Goal: Information Seeking & Learning: Learn about a topic

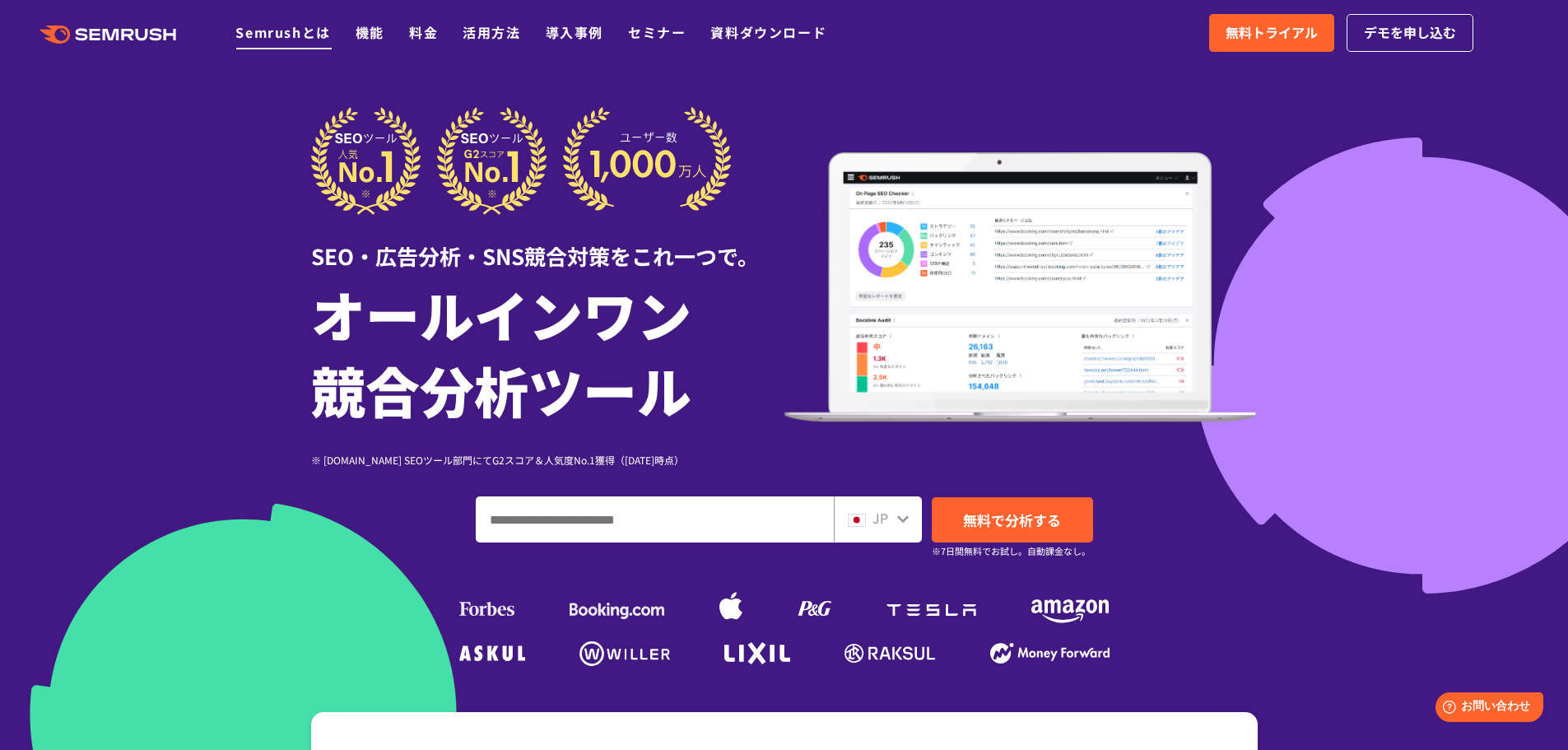
click at [262, 31] on link "Semrushとは" at bounding box center [283, 32] width 95 height 20
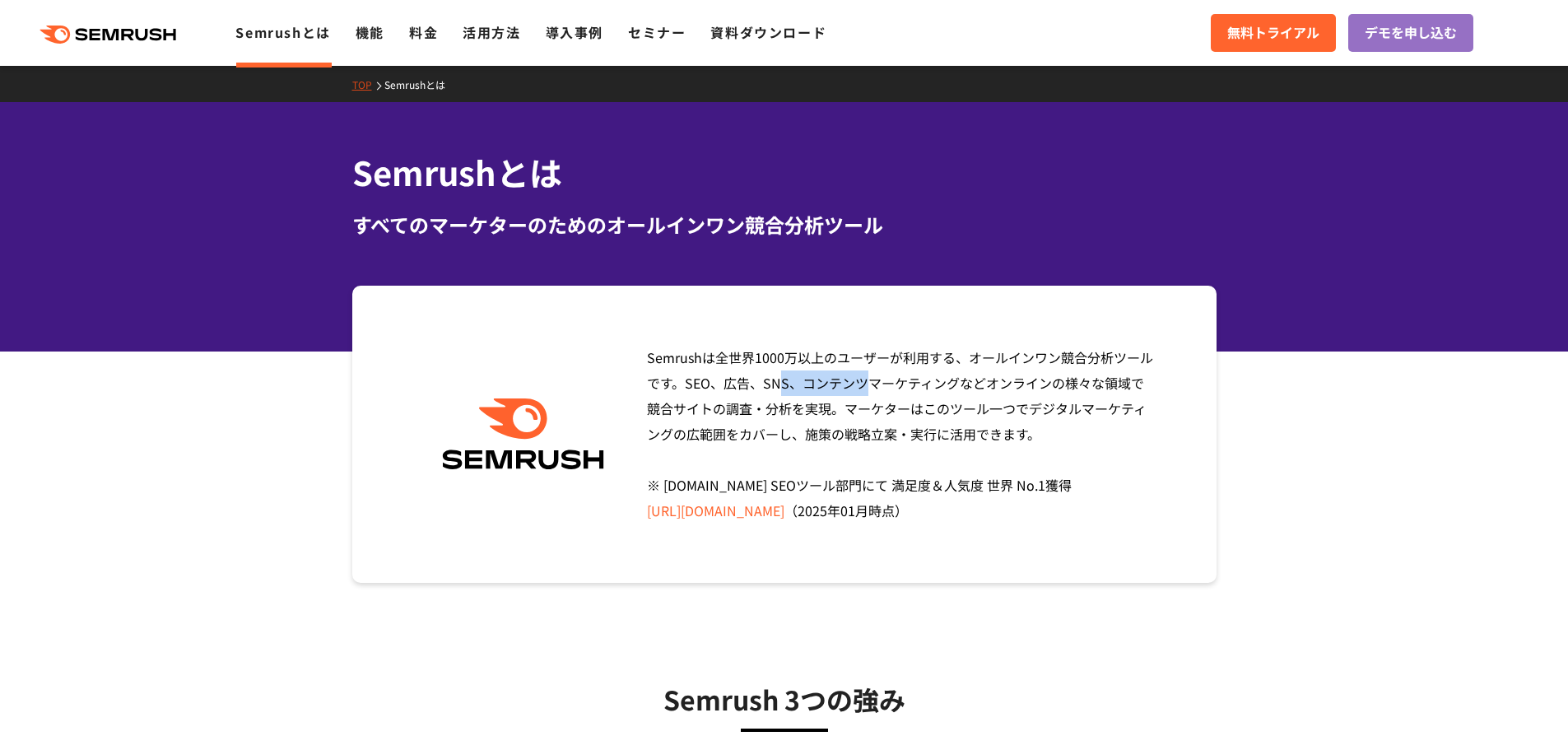
drag, startPoint x: 1059, startPoint y: 357, endPoint x: 1159, endPoint y: 357, distance: 100.0
click at [1159, 357] on div "Semrushは全世界1000万以上のユーザーが利用する、オールインワン競合分析ツールです。SEO、広告、SNS、コンテンツマーケティングなどオンラインの様々…" at bounding box center [784, 434] width 864 height 297
click at [112, 34] on icon ".cls {fill: #FF642D;}" at bounding box center [109, 34] width 186 height 18
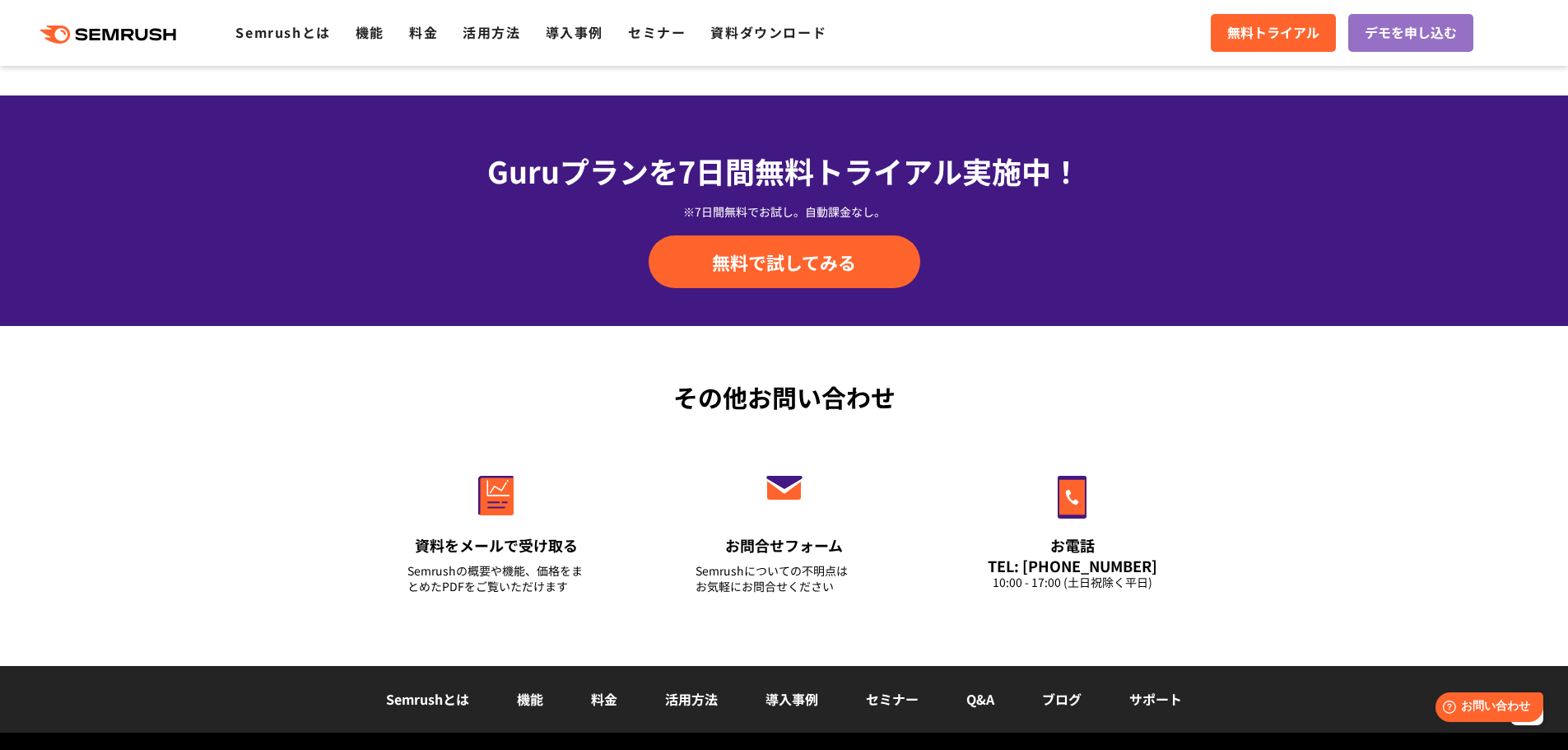
scroll to position [5760, 0]
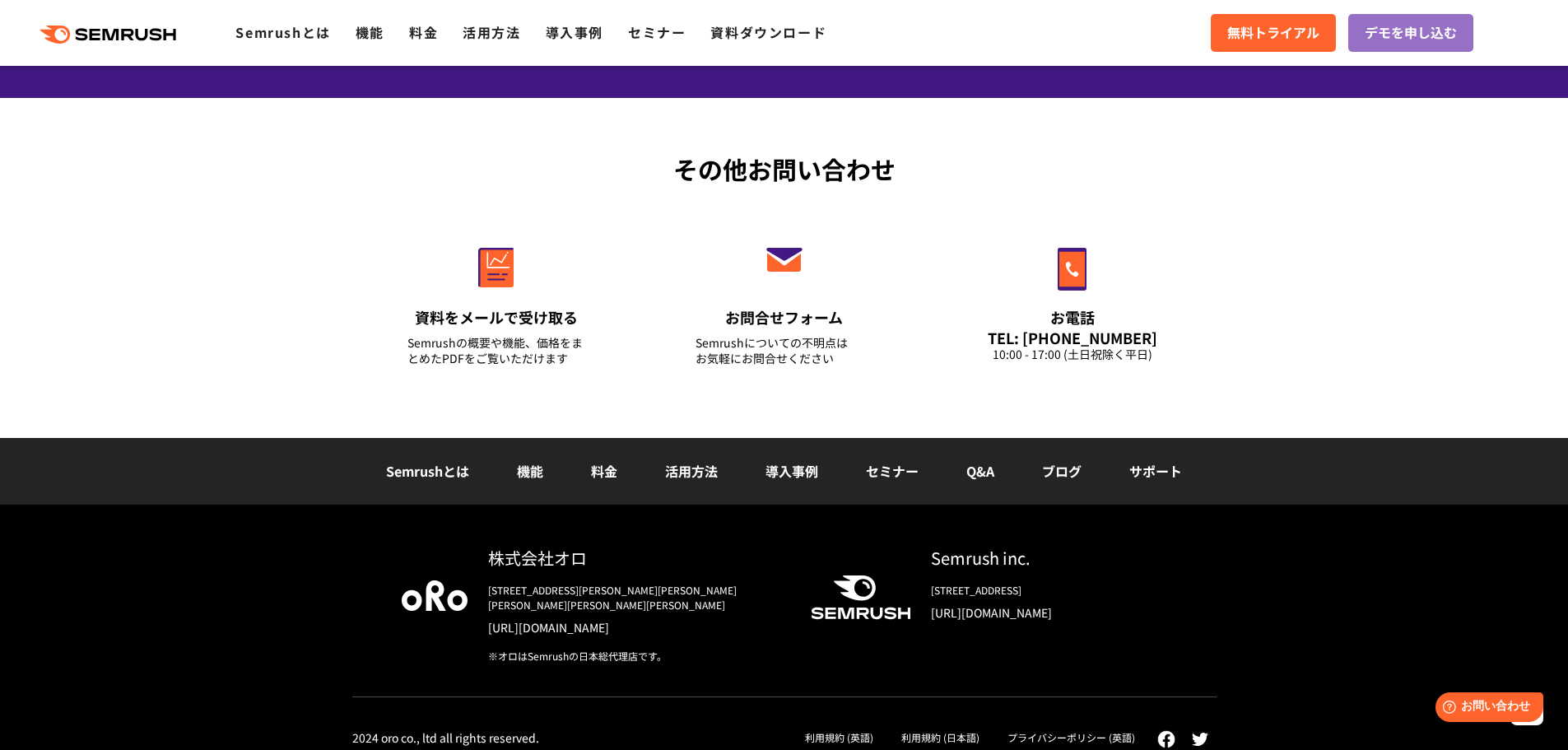
click at [102, 35] on icon ".cls {fill: #FF642D;}" at bounding box center [109, 34] width 186 height 18
